Goal: Browse casually: Explore the website without a specific task or goal

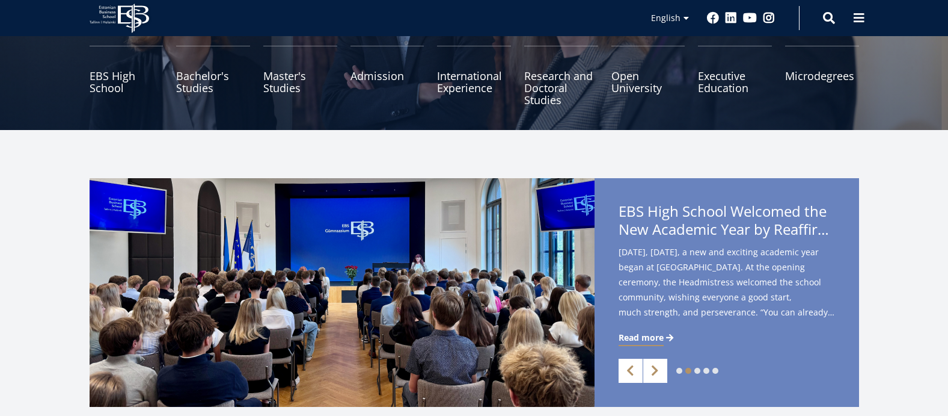
scroll to position [180, 0]
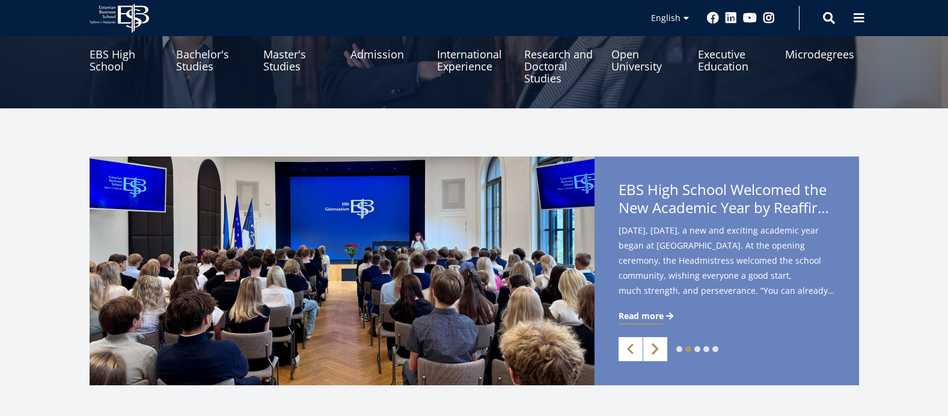
click at [654, 349] on link "Next" at bounding box center [656, 349] width 24 height 24
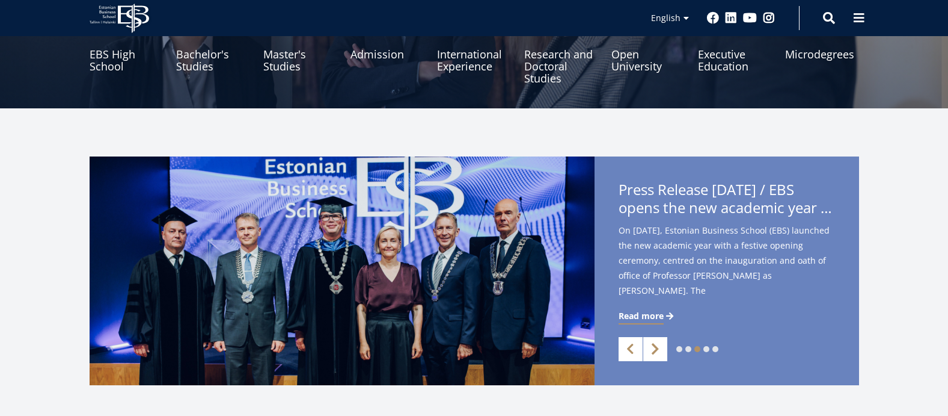
click at [654, 349] on link "Next" at bounding box center [656, 349] width 24 height 24
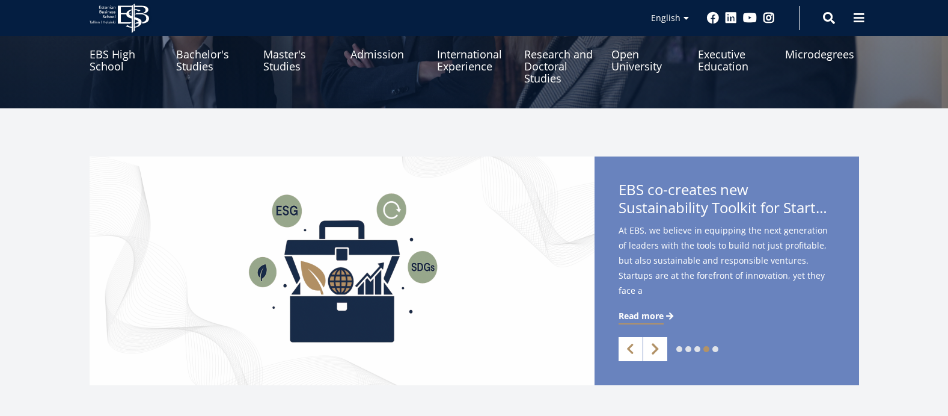
click at [654, 349] on link "Next" at bounding box center [656, 349] width 24 height 24
click at [654, 350] on link "Next" at bounding box center [656, 349] width 24 height 24
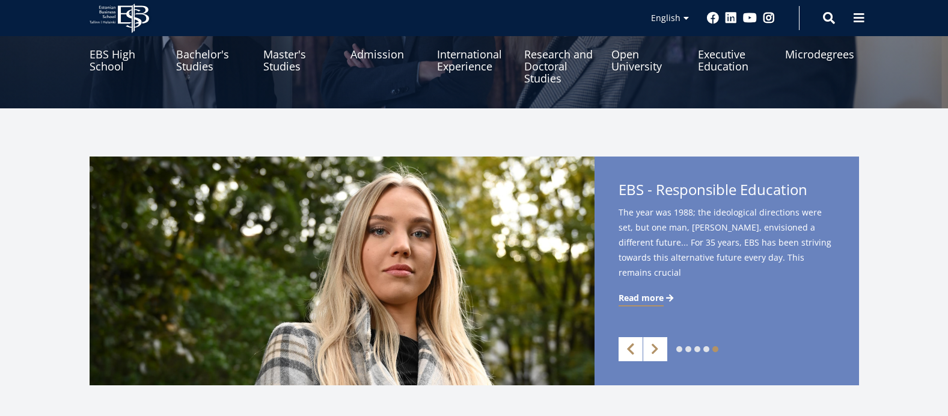
click at [639, 350] on link "Previous" at bounding box center [631, 349] width 24 height 24
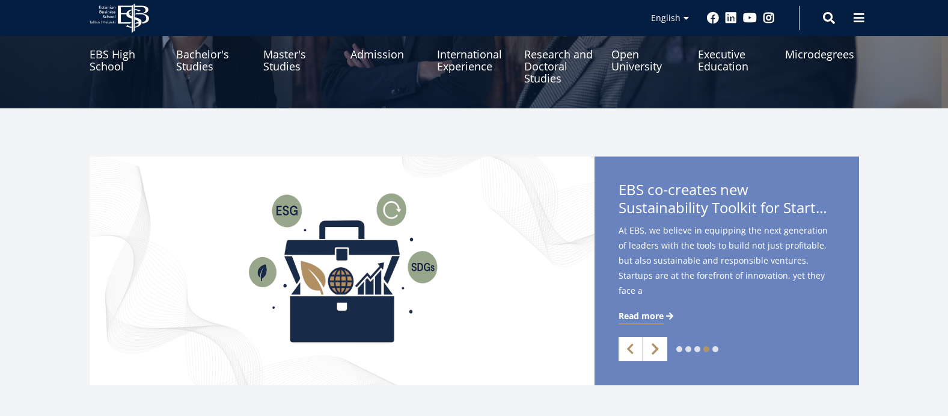
click at [644, 357] on link "Next" at bounding box center [656, 349] width 24 height 24
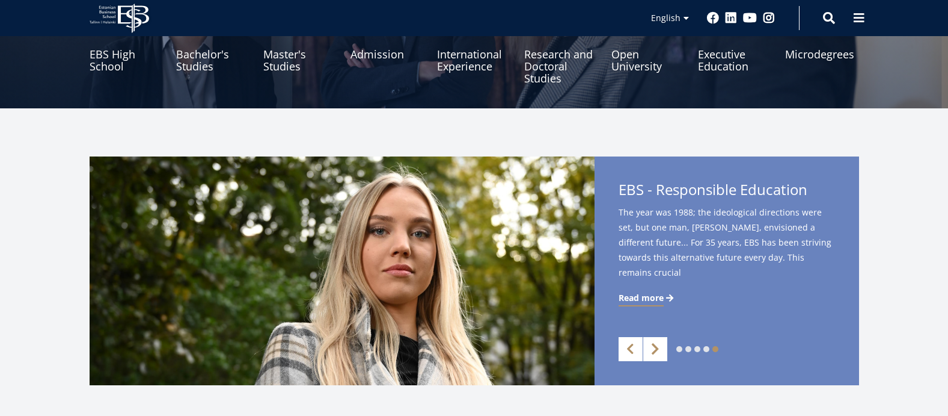
click at [649, 354] on link "Next" at bounding box center [656, 349] width 24 height 24
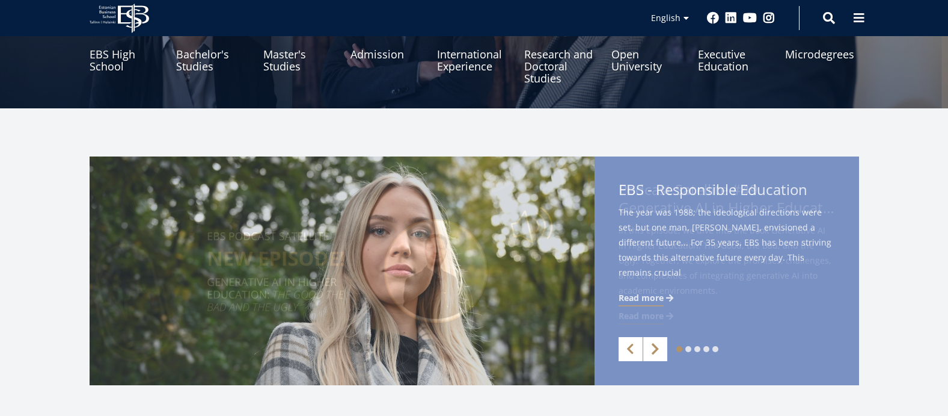
click at [649, 354] on link "Next" at bounding box center [656, 349] width 24 height 24
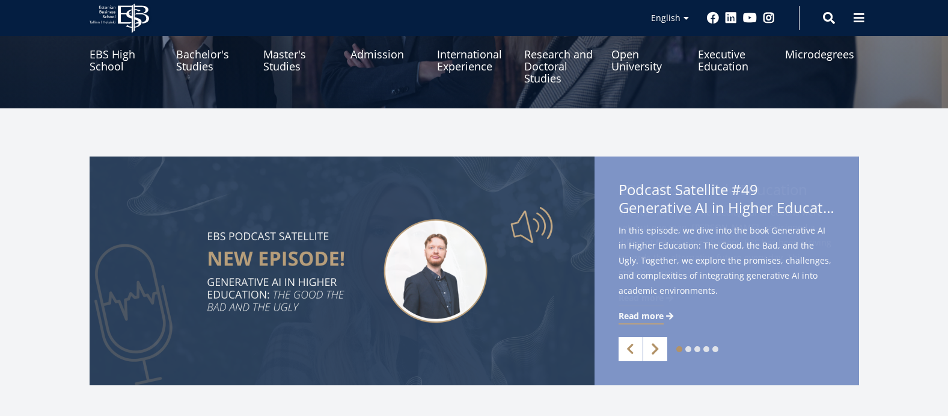
click at [650, 354] on link "Next" at bounding box center [656, 349] width 24 height 24
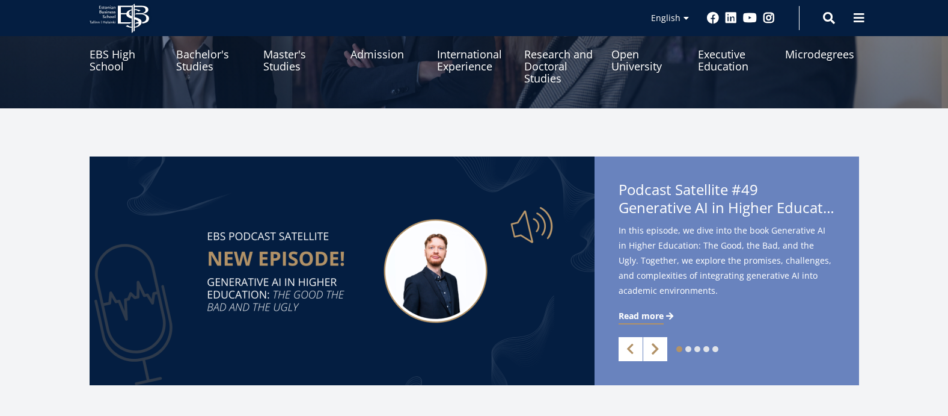
click at [654, 353] on link "Next" at bounding box center [656, 349] width 24 height 24
